Goal: Find specific page/section: Find specific page/section

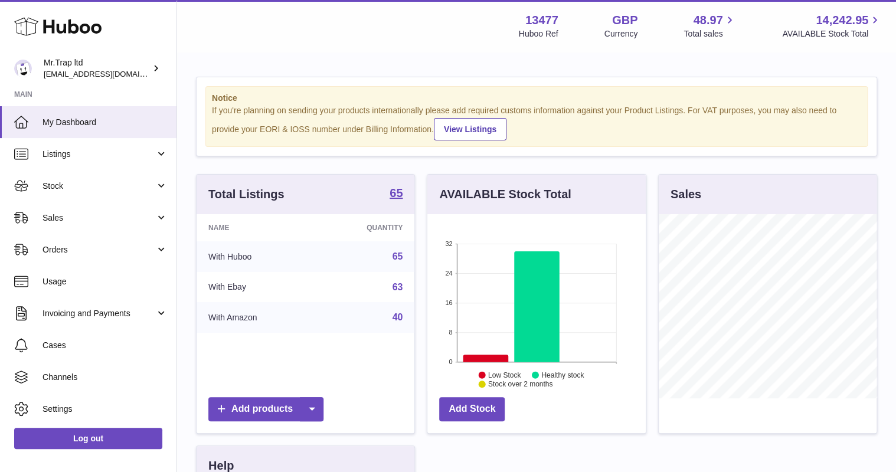
scroll to position [184, 218]
click at [87, 221] on span "Sales" at bounding box center [98, 217] width 113 height 11
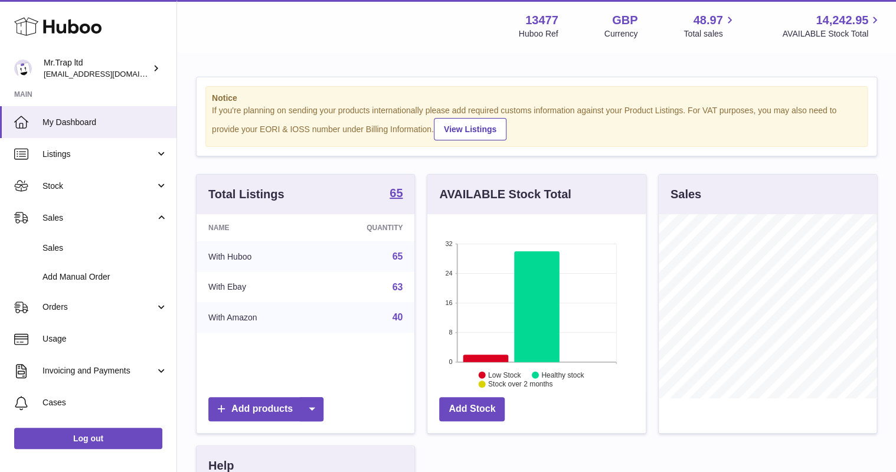
click at [95, 241] on link "Sales" at bounding box center [88, 248] width 176 height 29
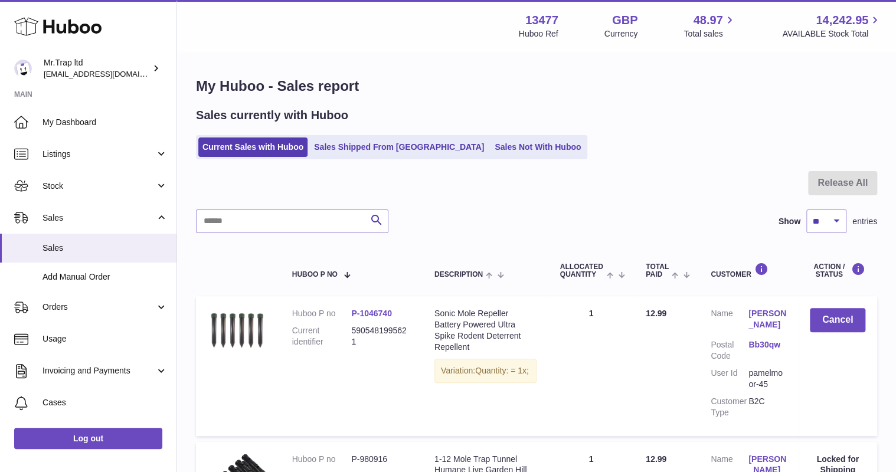
click at [497, 154] on link "Sales Not With Huboo" at bounding box center [537, 146] width 94 height 19
